Goal: Find specific page/section: Find specific page/section

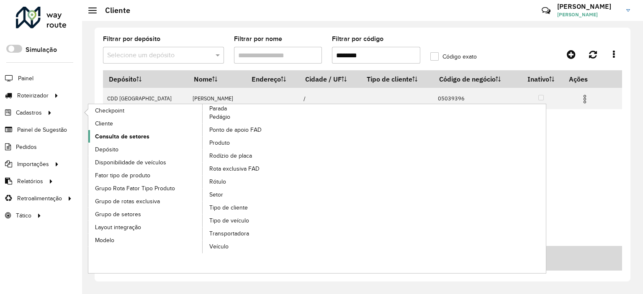
click at [125, 133] on span "Consulta de setores" at bounding box center [122, 136] width 54 height 9
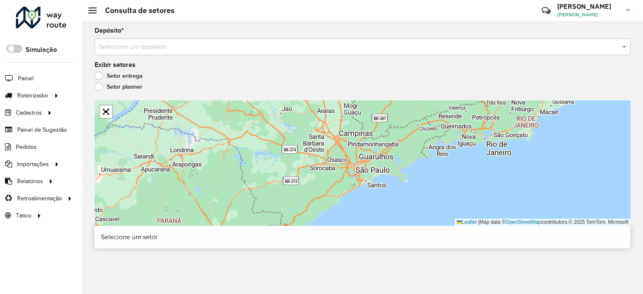
click at [185, 44] on input "text" at bounding box center [354, 47] width 511 height 10
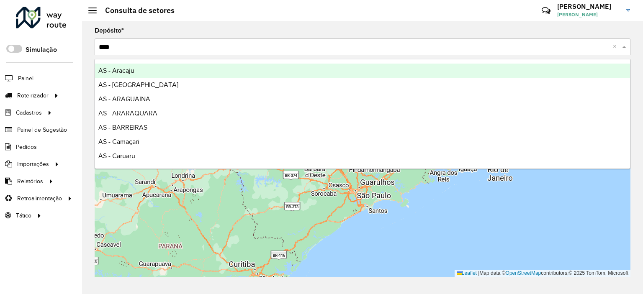
type input "*****"
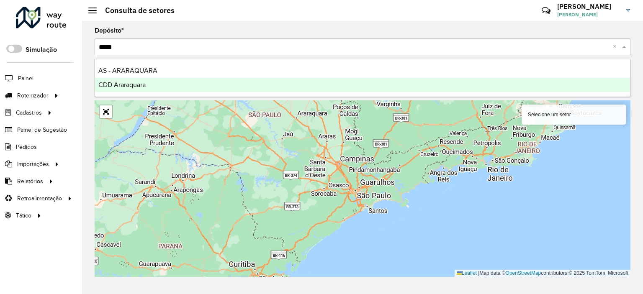
click at [168, 84] on div "CDD Araraquara" at bounding box center [362, 85] width 535 height 14
